Goal: Find specific page/section: Find specific page/section

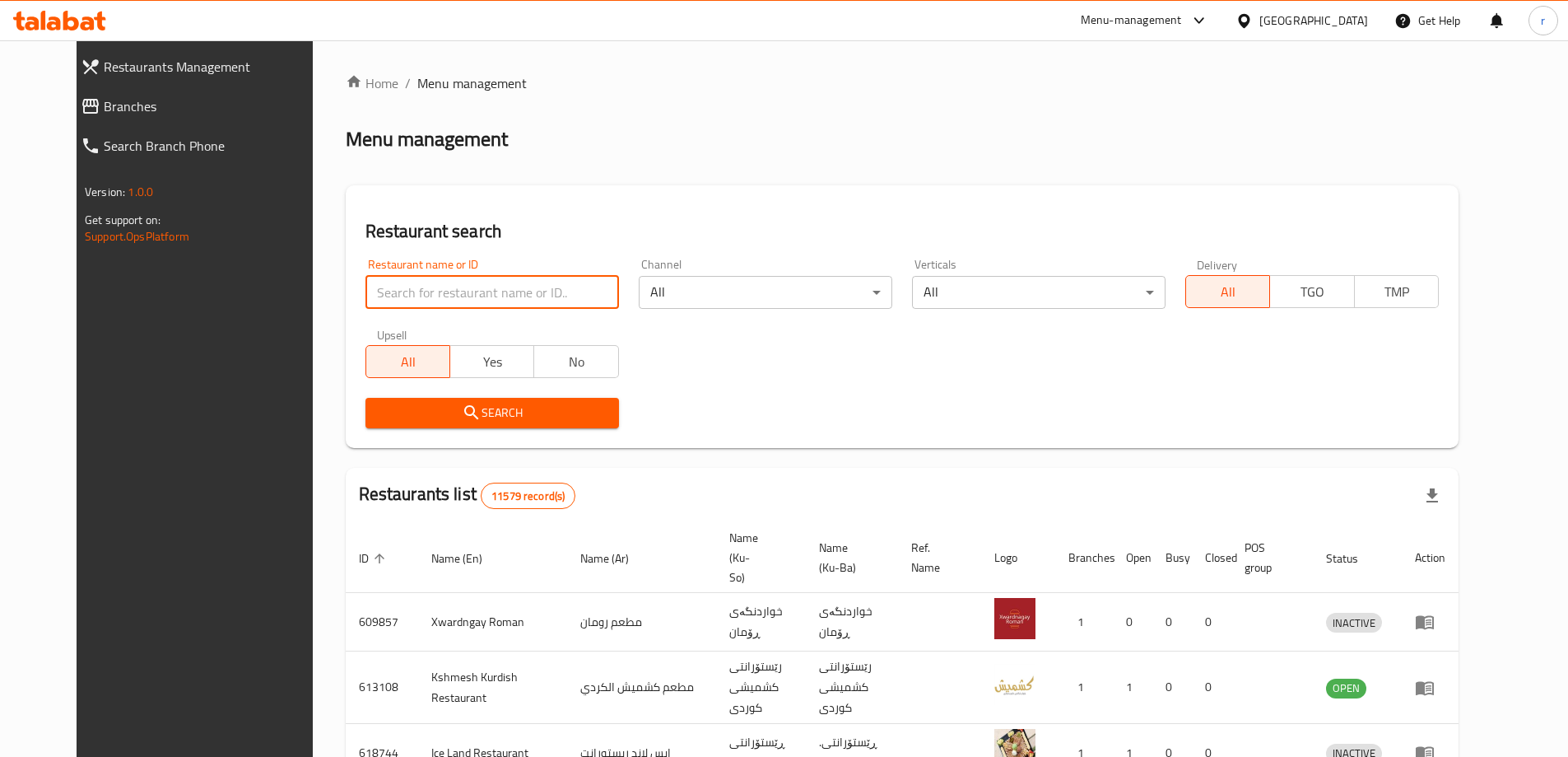
click at [389, 283] on input "search" at bounding box center [492, 292] width 254 height 33
paste input "Coptan Rest & Cafe"
type input "Coptan Rest & Cafe"
click at [546, 400] on button "Search" at bounding box center [492, 412] width 254 height 30
click at [546, 400] on div at bounding box center [784, 378] width 1568 height 757
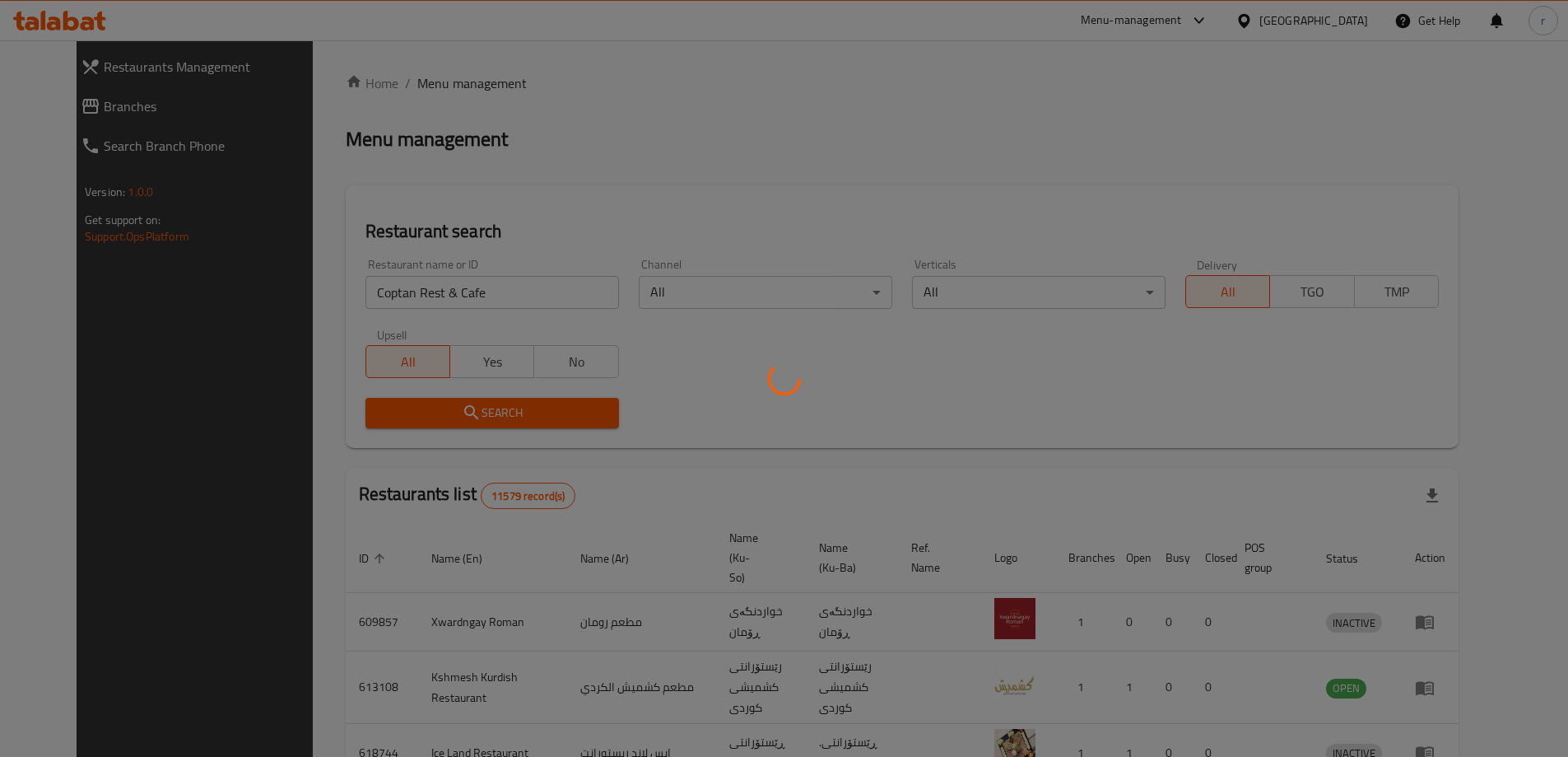
click at [740, 464] on div at bounding box center [784, 378] width 1568 height 757
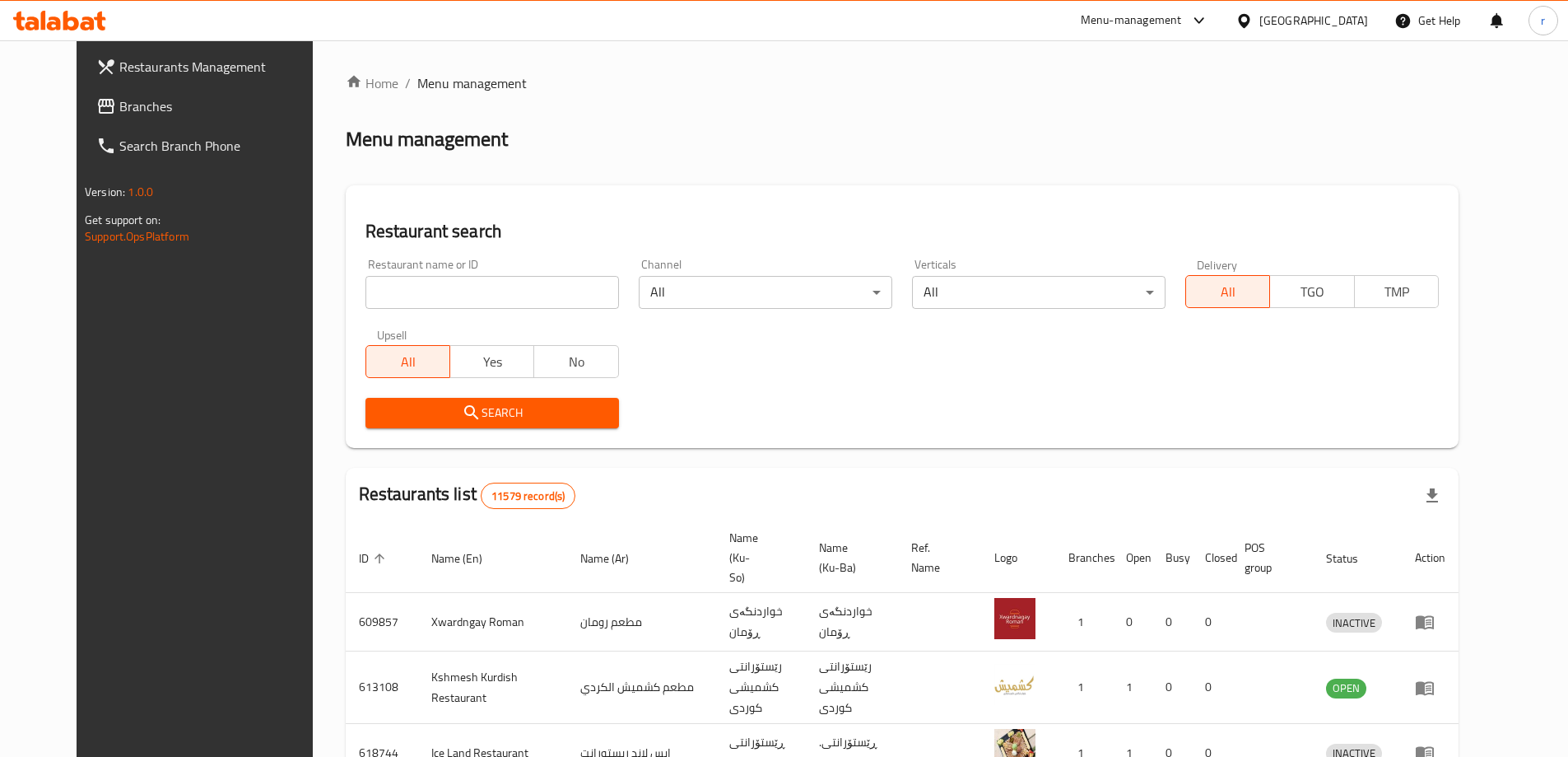
click at [420, 307] on input "search" at bounding box center [492, 292] width 254 height 33
paste input "639939"
type input "639939"
click at [378, 407] on span "Search" at bounding box center [492, 413] width 227 height 21
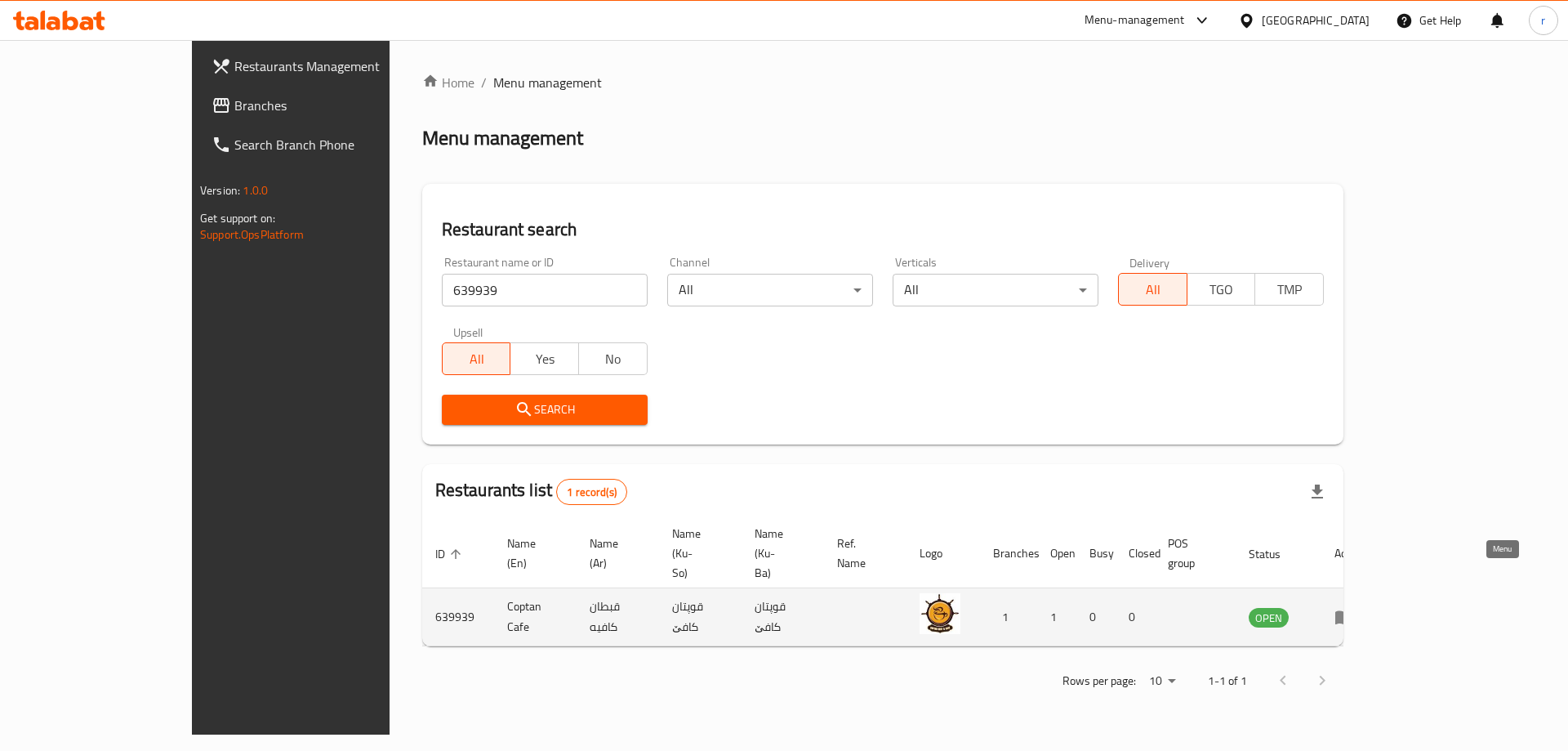
click at [1354, 611] on icon "enhanced table" at bounding box center [1343, 618] width 18 height 14
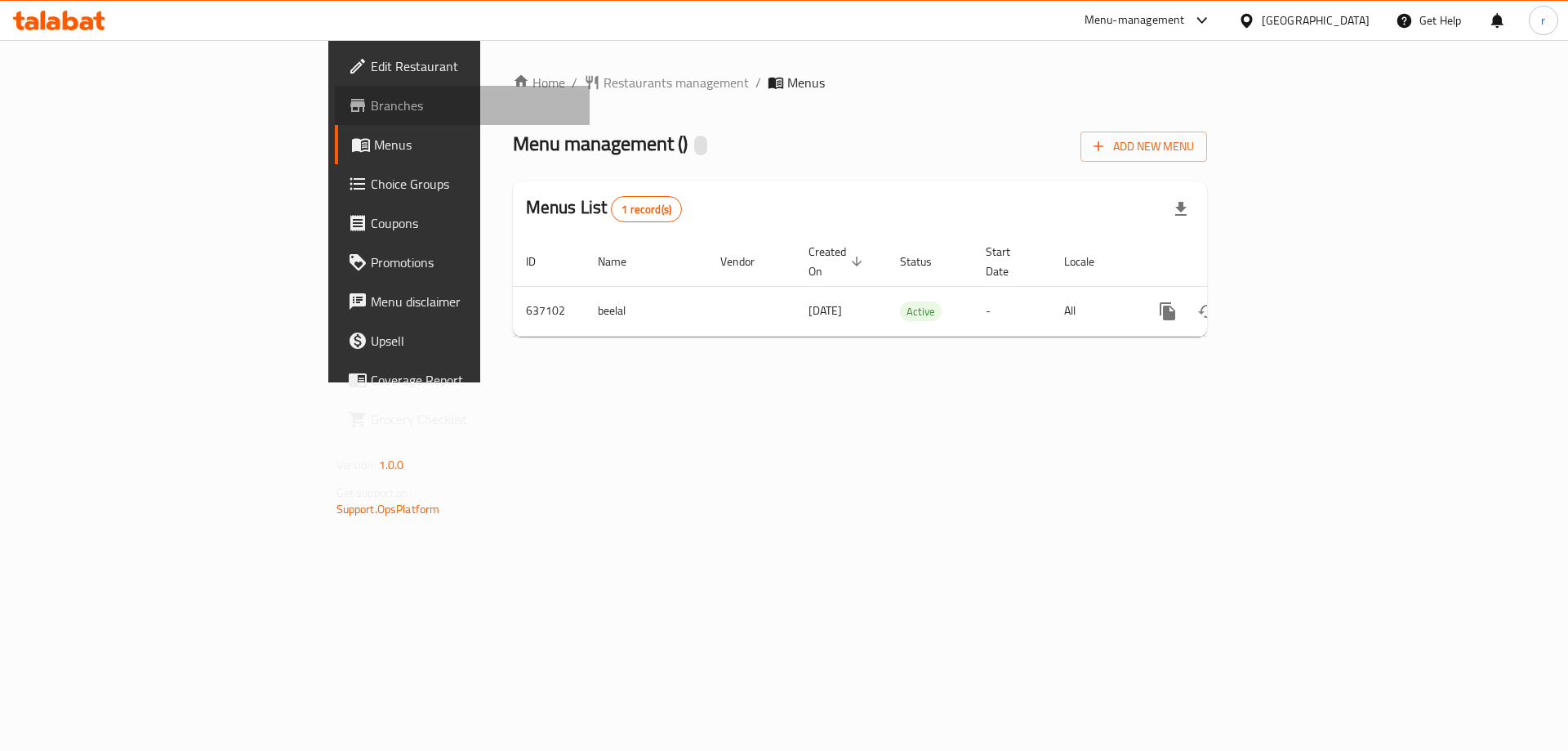
click at [371, 102] on span "Branches" at bounding box center [474, 105] width 207 height 20
